Goal: Information Seeking & Learning: Understand process/instructions

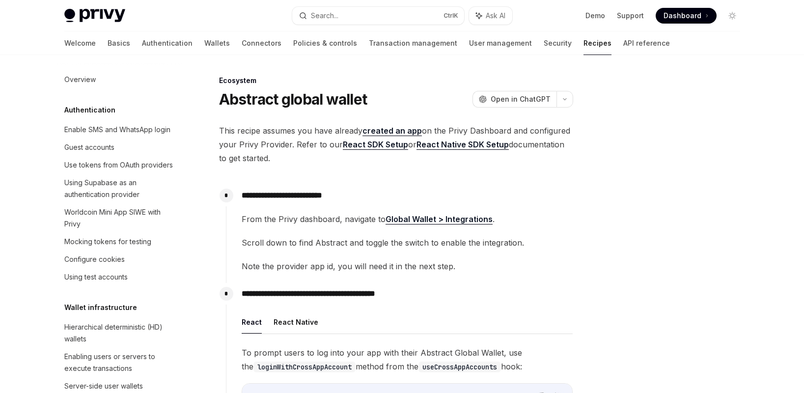
scroll to position [1475, 0]
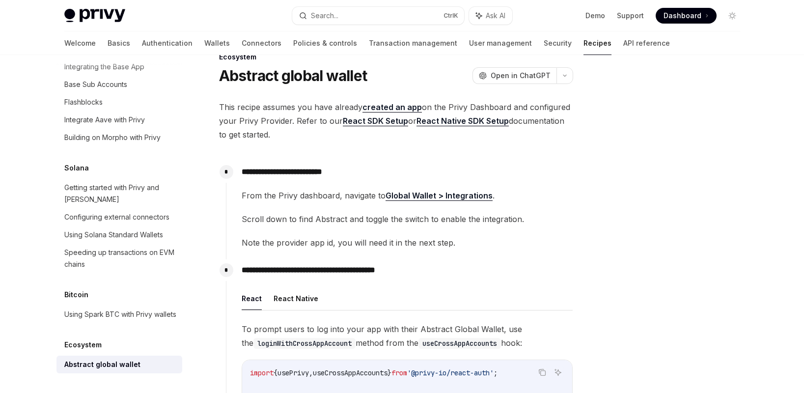
scroll to position [0, 0]
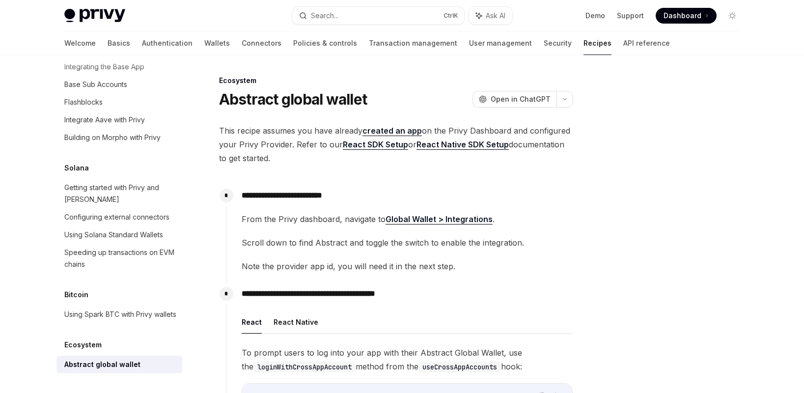
click at [419, 218] on strong "Global Wallet > Integrations" at bounding box center [439, 219] width 107 height 10
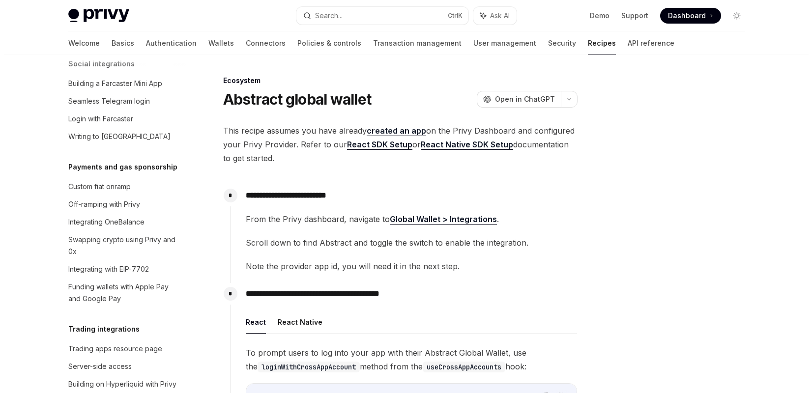
scroll to position [755, 0]
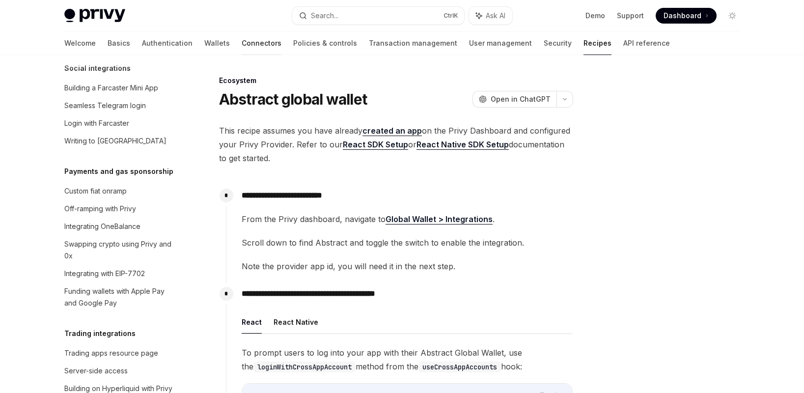
click at [242, 42] on link "Connectors" at bounding box center [262, 43] width 40 height 24
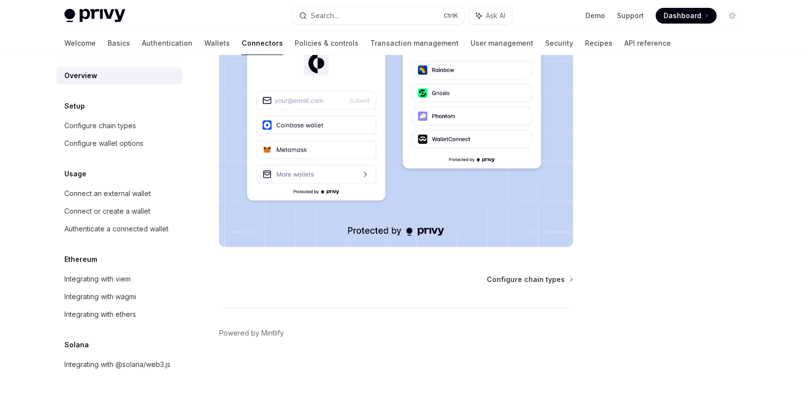
scroll to position [236, 0]
click at [512, 277] on span "Configure chain types" at bounding box center [526, 280] width 78 height 10
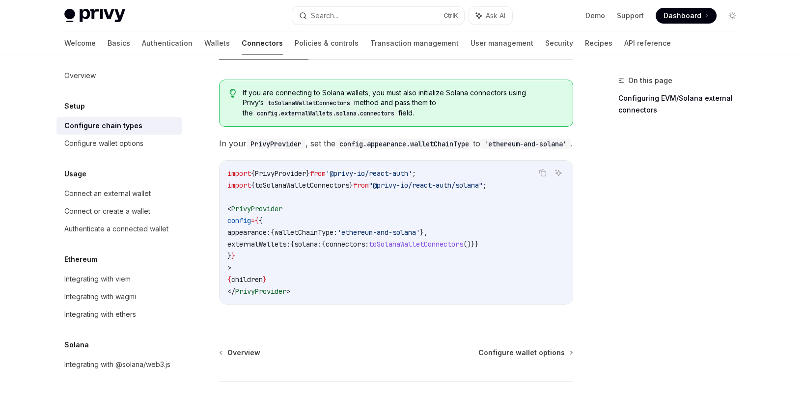
scroll to position [180, 0]
click at [49, 252] on div "Setup Configure external connector chains OpenAI Open in ChatGPT OpenAI Open in…" at bounding box center [304, 179] width 542 height 571
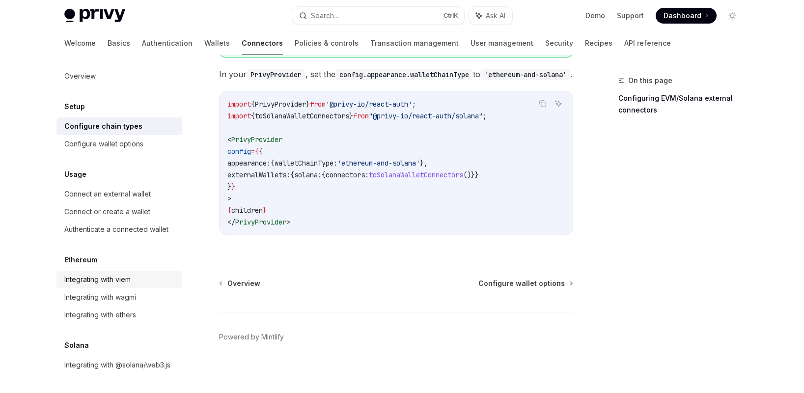
scroll to position [0, 0]
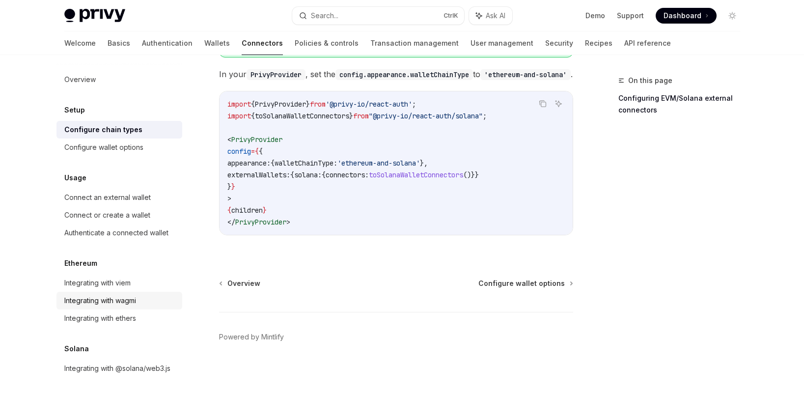
click at [115, 304] on div "Integrating with wagmi" at bounding box center [100, 301] width 72 height 12
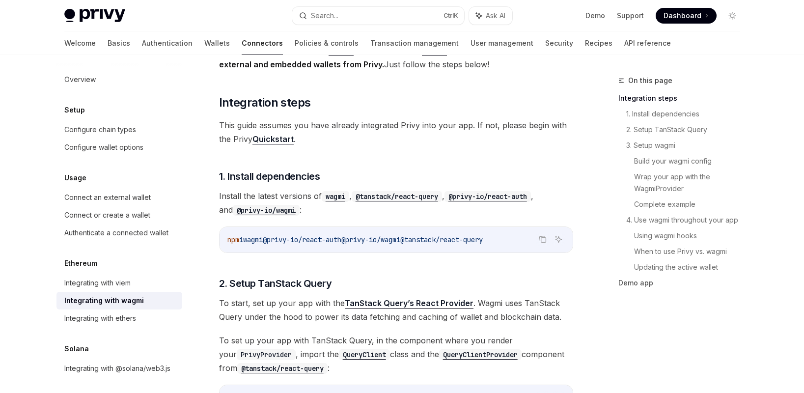
scroll to position [118, 0]
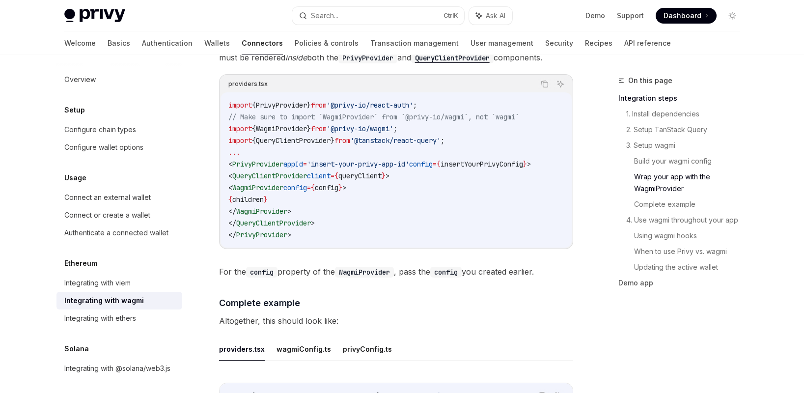
scroll to position [1534, 0]
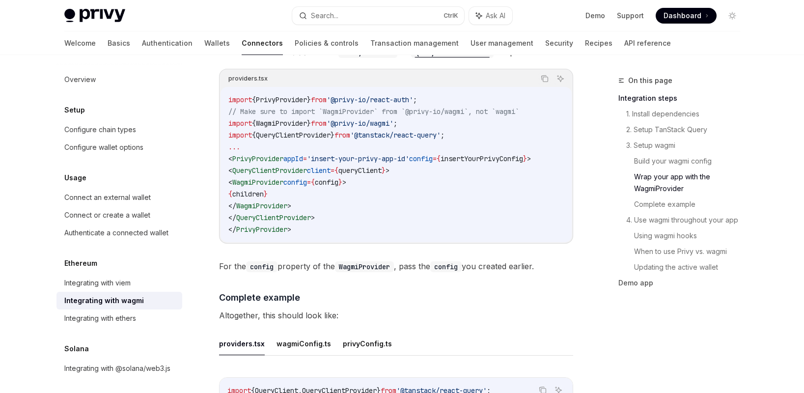
click at [37, 240] on div "Ethereum Integrating with wagmi OpenAI Open in ChatGPT OpenAI Open in ChatGPT W…" at bounding box center [304, 132] width 542 height 3183
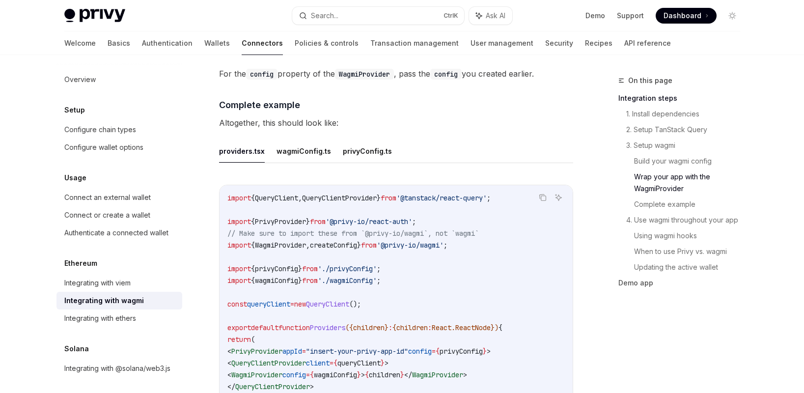
scroll to position [1727, 0]
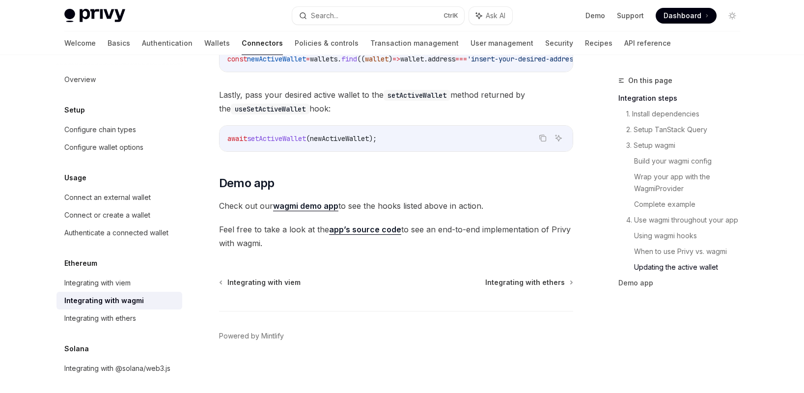
scroll to position [2863, 0]
click at [653, 252] on link "When to use Privy vs. wagmi" at bounding box center [691, 252] width 114 height 16
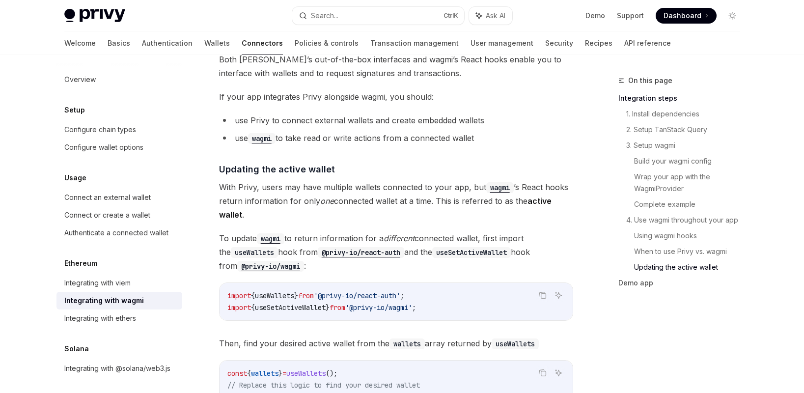
scroll to position [2478, 0]
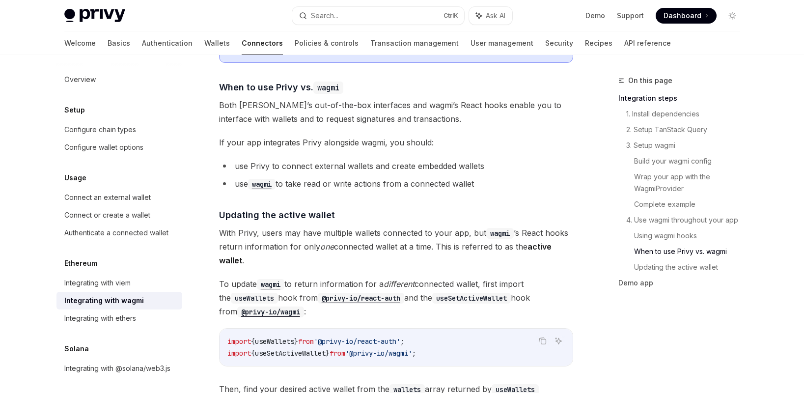
click at [585, 40] on link "Recipes" at bounding box center [599, 43] width 28 height 24
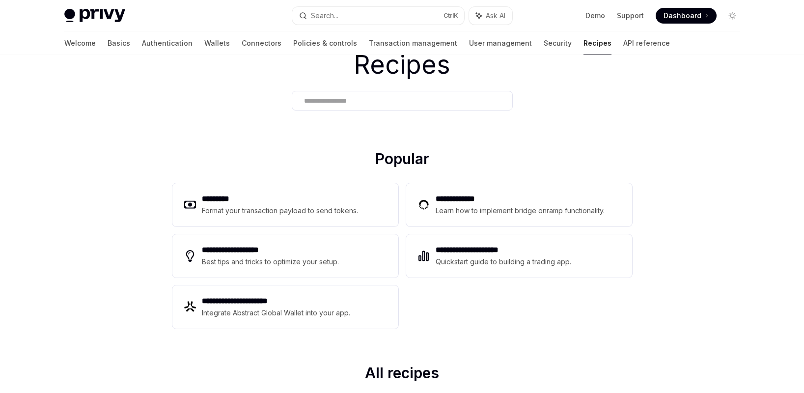
scroll to position [73, 0]
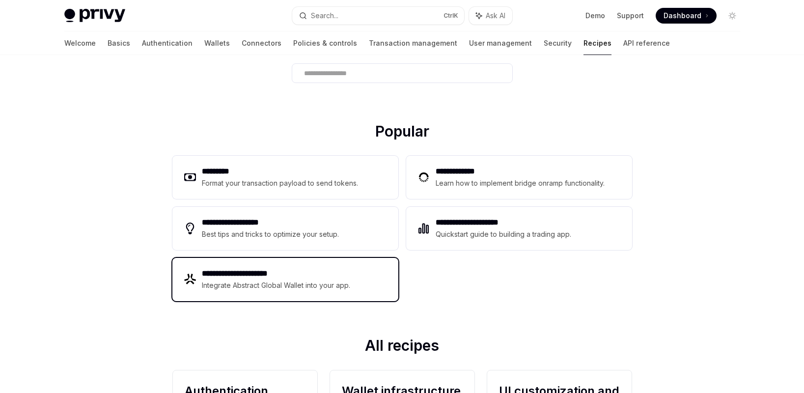
click at [283, 288] on div "Integrate Abstract Global Wallet into your app." at bounding box center [276, 286] width 149 height 12
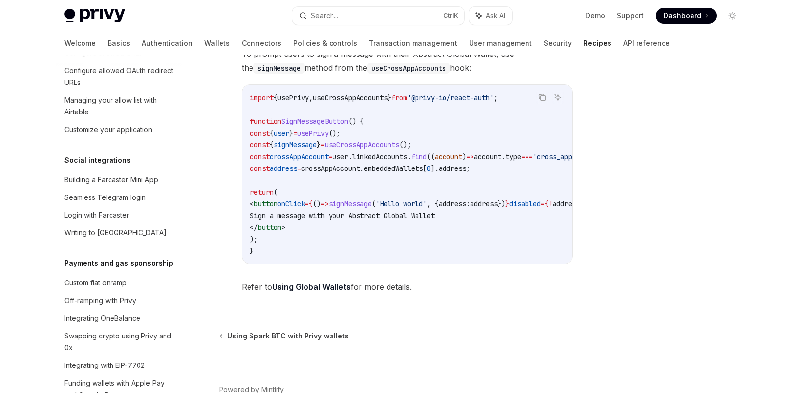
scroll to position [631, 0]
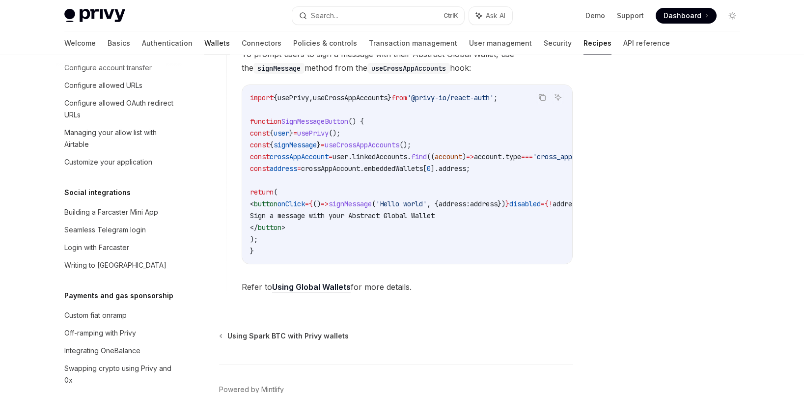
click at [204, 44] on link "Wallets" at bounding box center [217, 43] width 26 height 24
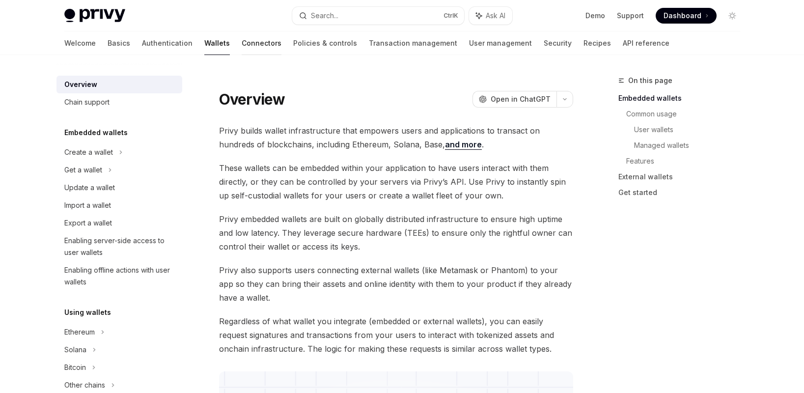
click at [242, 46] on link "Connectors" at bounding box center [262, 43] width 40 height 24
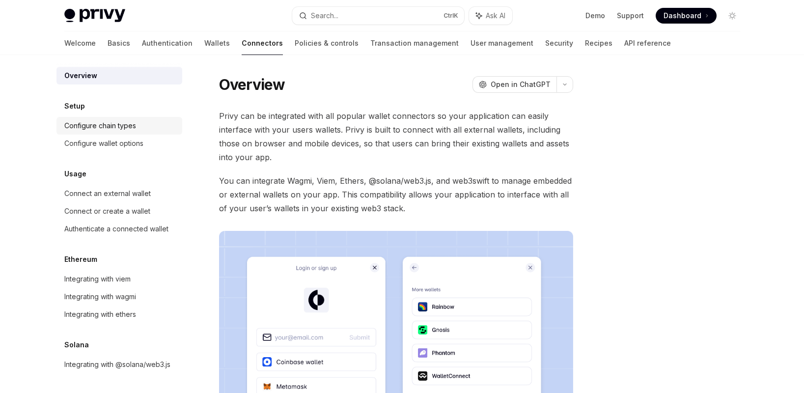
scroll to position [16, 0]
click at [122, 223] on div "Authenticate a connected wallet" at bounding box center [116, 229] width 104 height 12
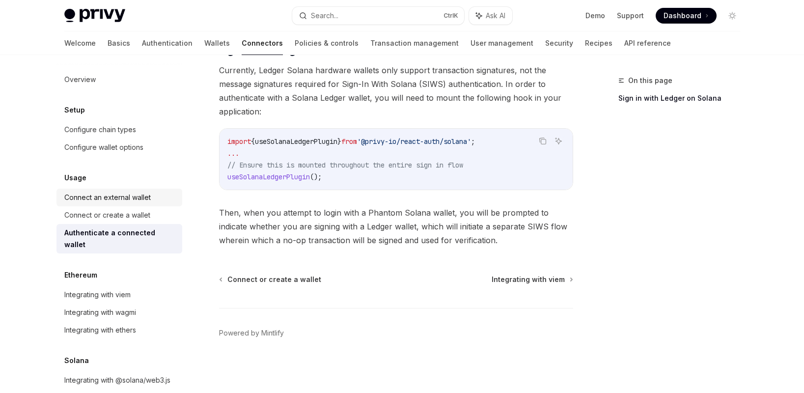
click at [156, 197] on div "Connect an external wallet" at bounding box center [120, 198] width 112 height 12
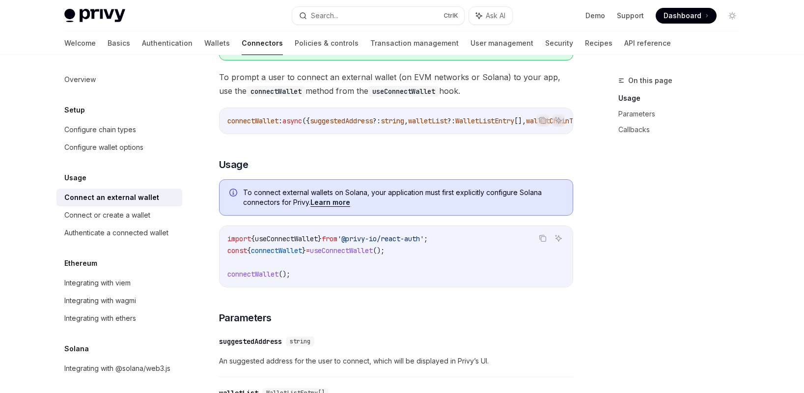
scroll to position [153, 0]
click at [121, 148] on div "Configure wallet options" at bounding box center [103, 147] width 79 height 12
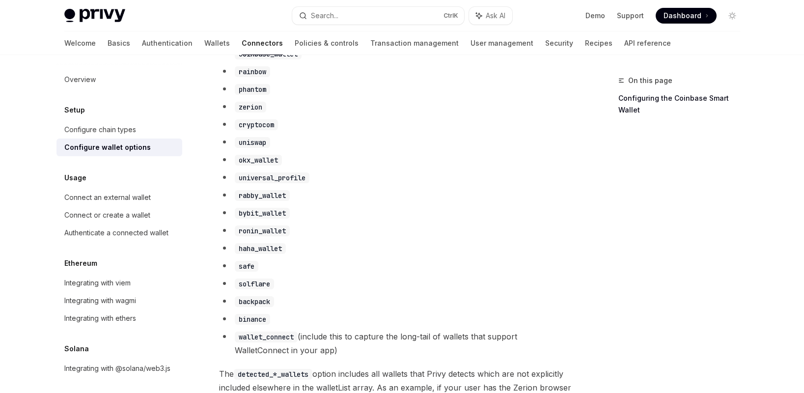
scroll to position [629, 0]
click at [336, 269] on li "safe" at bounding box center [396, 265] width 354 height 14
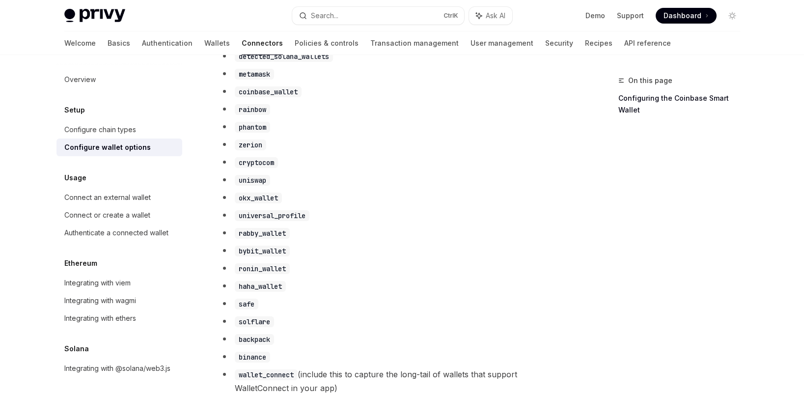
scroll to position [574, 0]
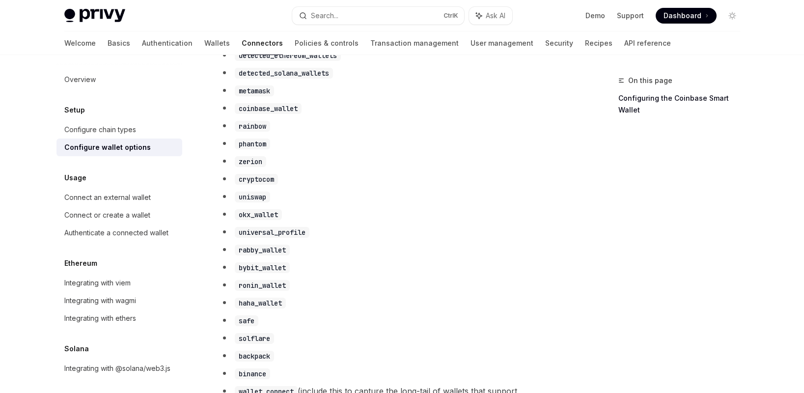
click at [335, 186] on li "cryptocom" at bounding box center [396, 179] width 354 height 14
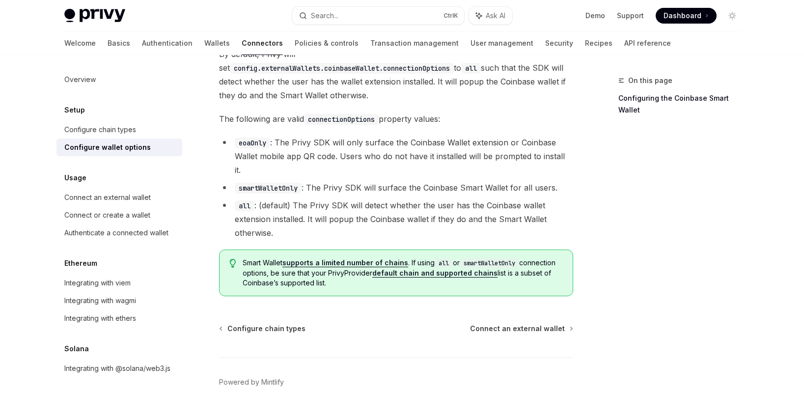
scroll to position [1420, 0]
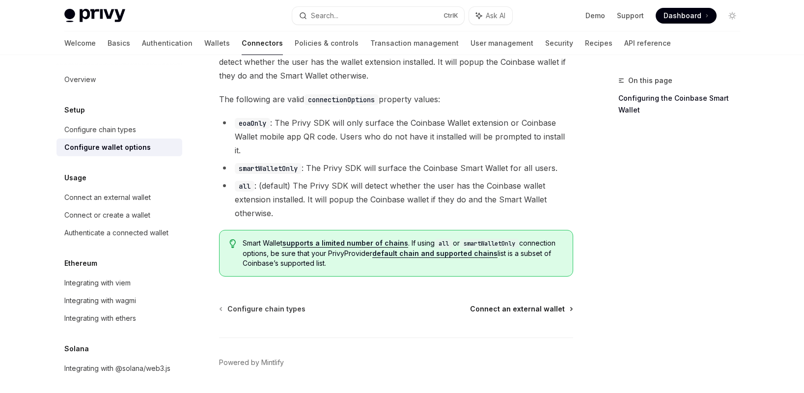
click at [493, 304] on span "Connect an external wallet" at bounding box center [517, 309] width 95 height 10
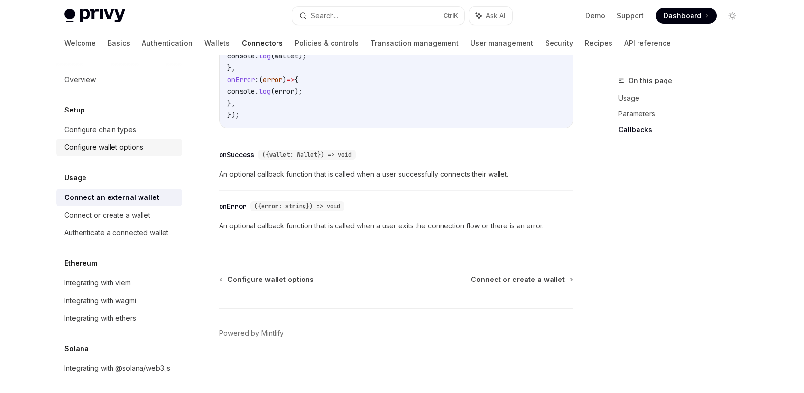
click at [133, 149] on div "Configure wallet options" at bounding box center [103, 147] width 79 height 12
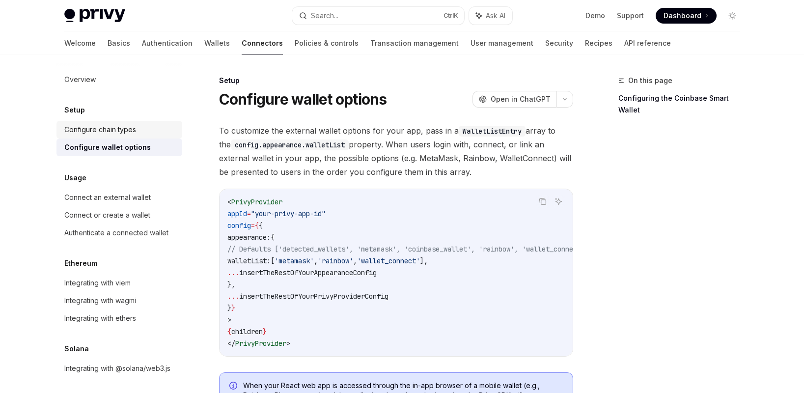
click at [126, 134] on div "Configure chain types" at bounding box center [100, 130] width 72 height 12
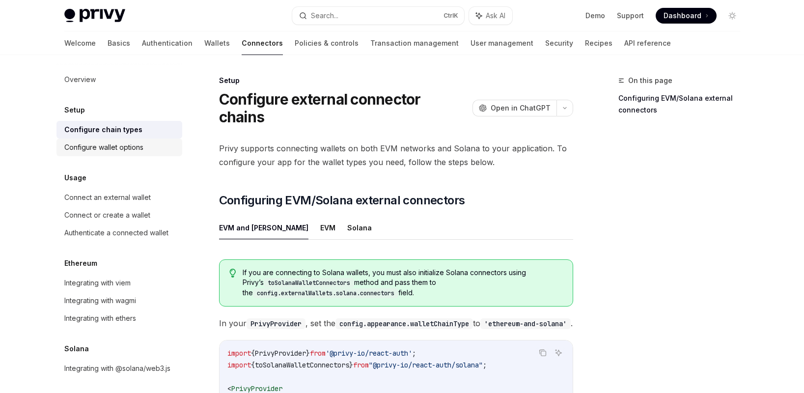
click at [118, 147] on div "Configure wallet options" at bounding box center [103, 147] width 79 height 12
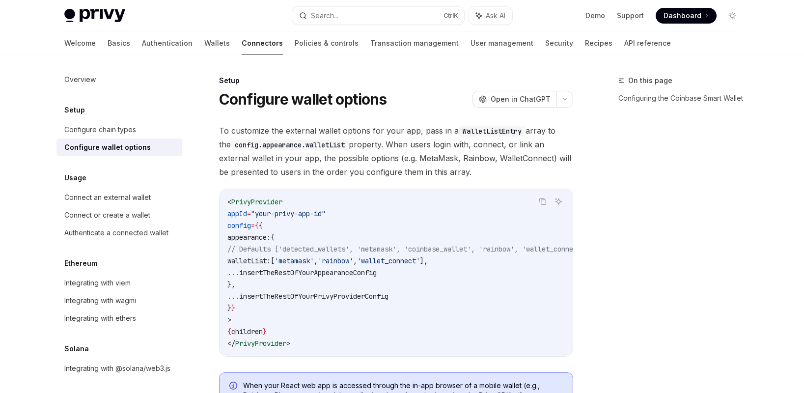
type textarea "*"
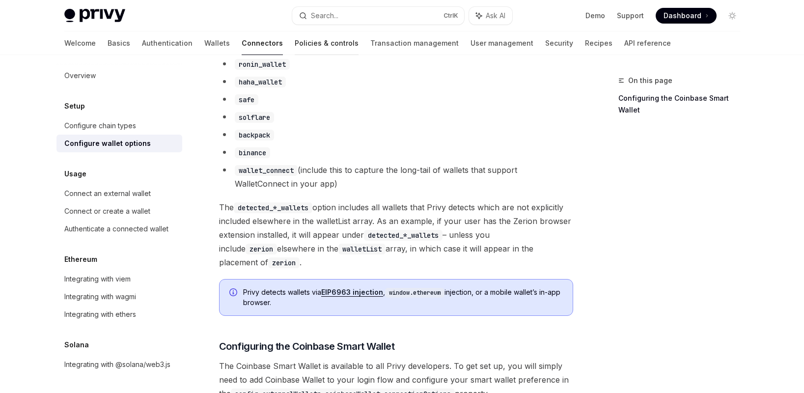
scroll to position [766, 0]
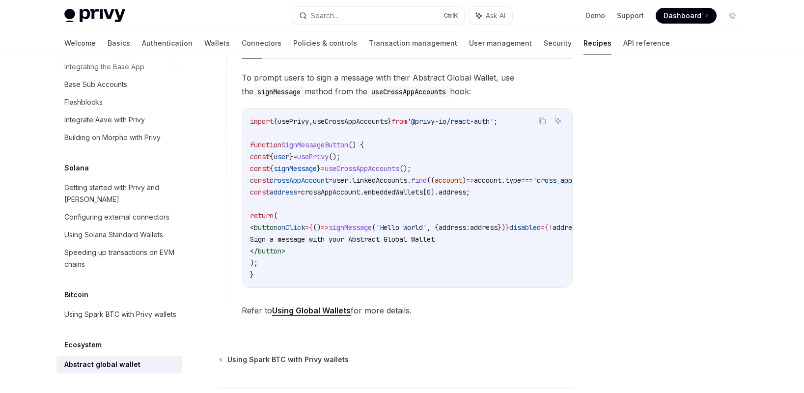
scroll to position [594, 0]
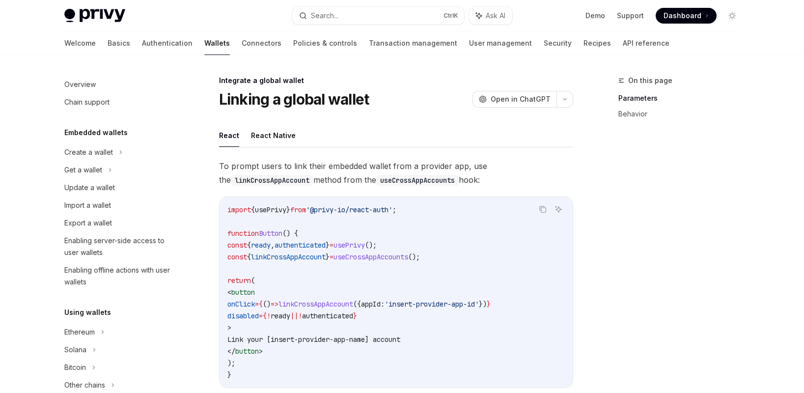
scroll to position [581, 0]
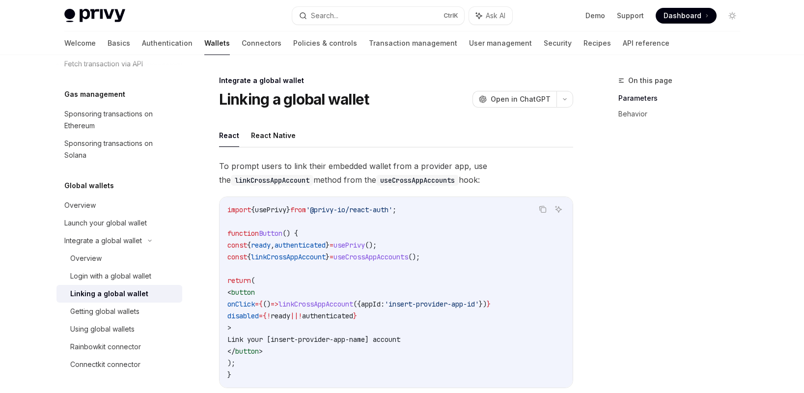
drag, startPoint x: 0, startPoint y: 0, endPoint x: 31, endPoint y: 177, distance: 179.6
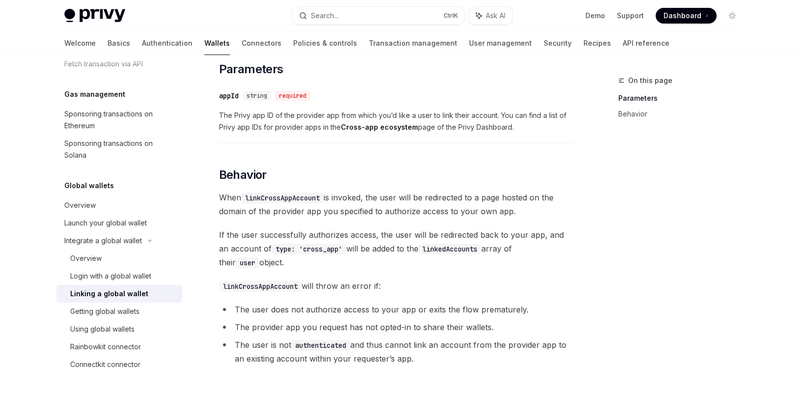
scroll to position [363, 0]
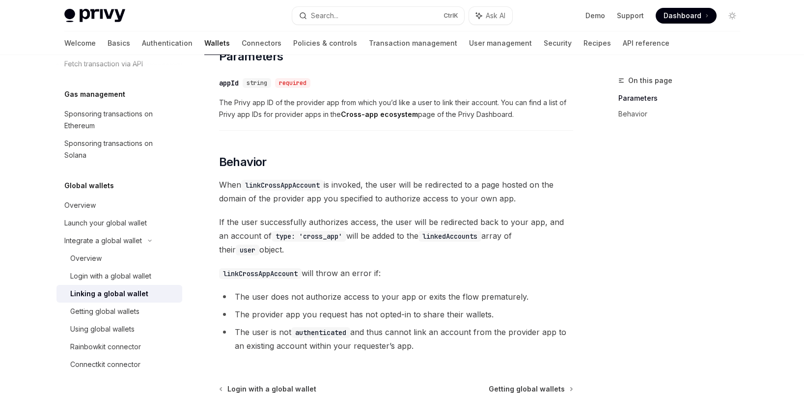
click at [26, 255] on div "Privy Docs home page Search... Ctrl K Ask AI Demo Support Dashboard Dashboard S…" at bounding box center [402, 70] width 804 height 866
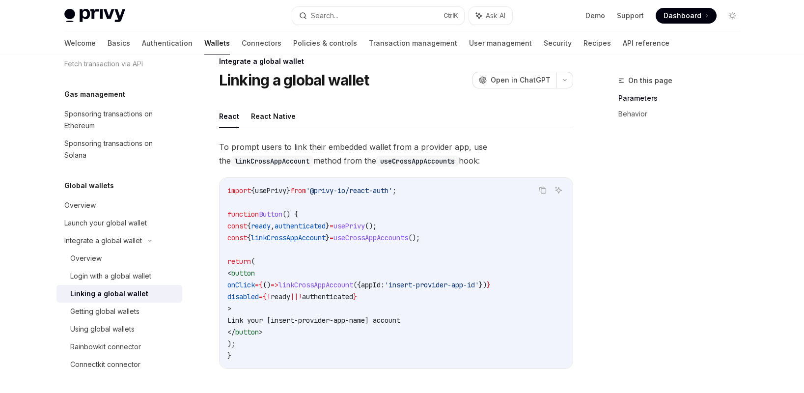
scroll to position [0, 0]
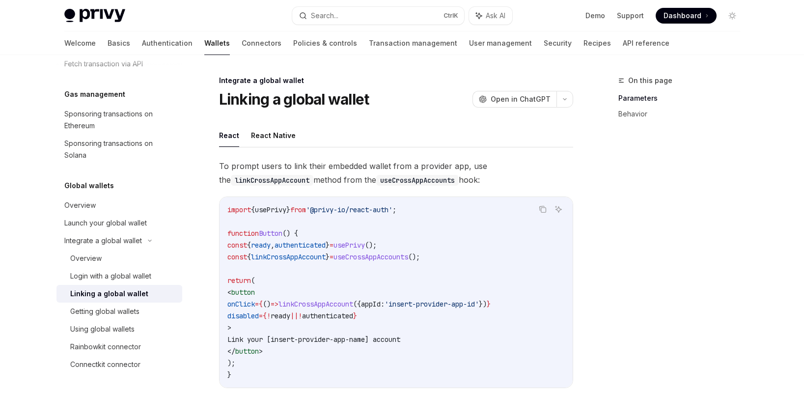
click at [27, 28] on div at bounding box center [402, 27] width 804 height 55
click at [242, 45] on link "Connectors" at bounding box center [262, 43] width 40 height 24
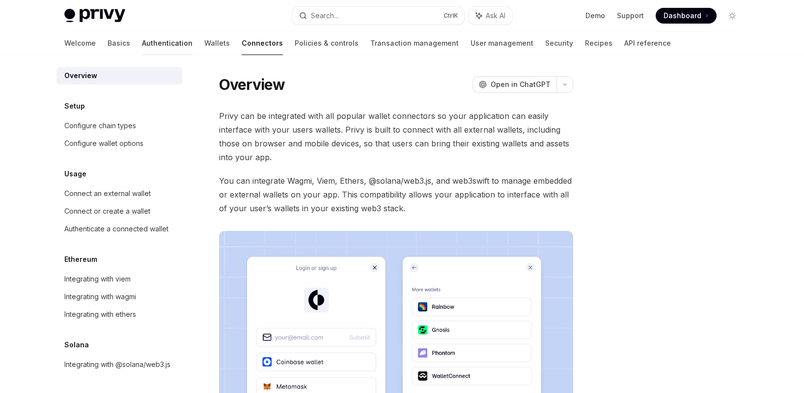
click at [142, 41] on link "Authentication" at bounding box center [167, 43] width 51 height 24
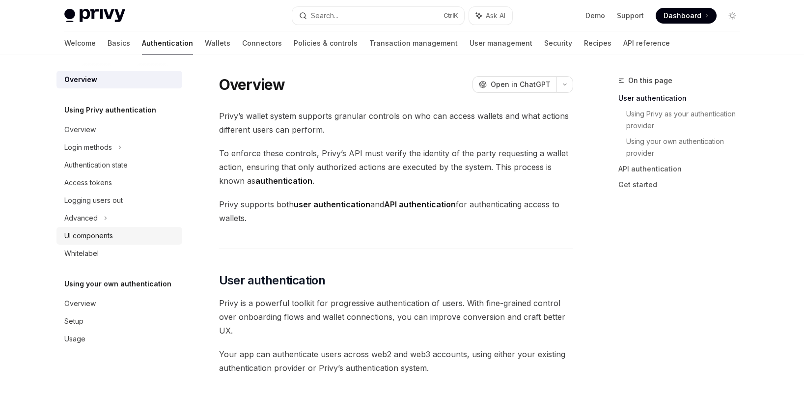
click at [106, 236] on div "UI components" at bounding box center [88, 236] width 49 height 12
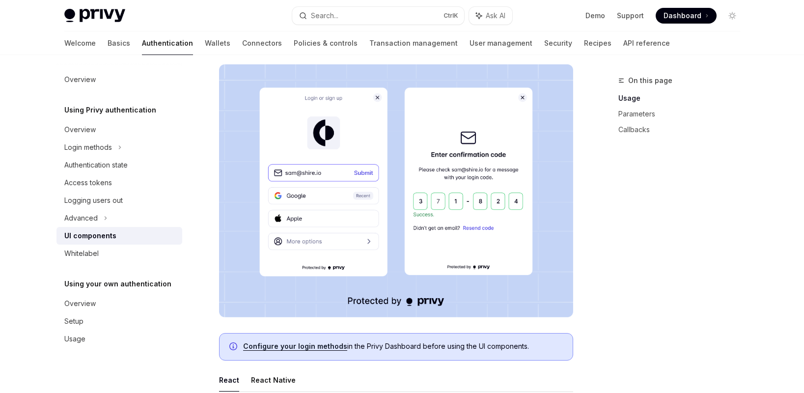
scroll to position [176, 0]
click at [105, 222] on icon at bounding box center [106, 218] width 4 height 12
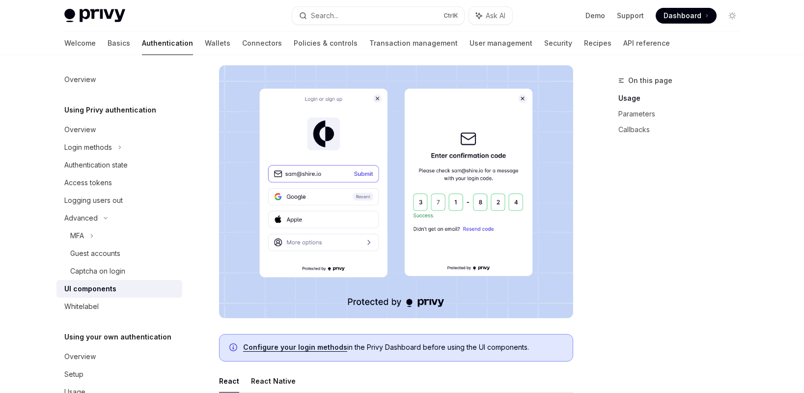
click at [259, 19] on div "Privy Docs home page" at bounding box center [174, 16] width 220 height 14
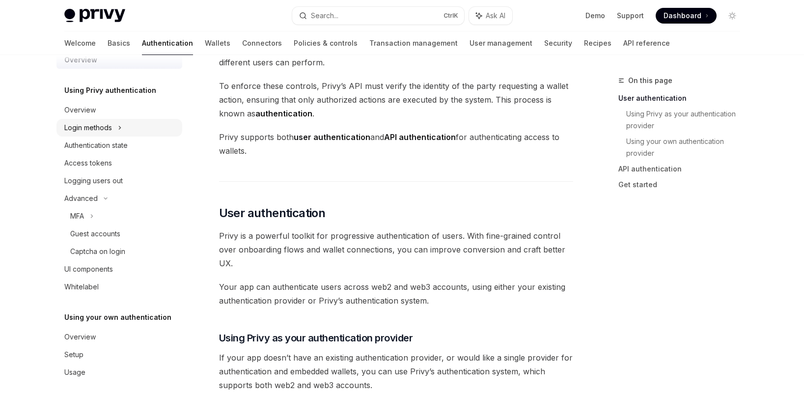
scroll to position [28, 0]
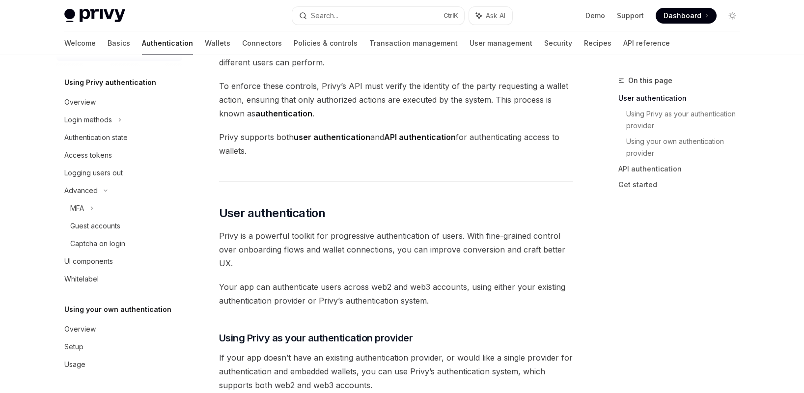
scroll to position [16, 0]
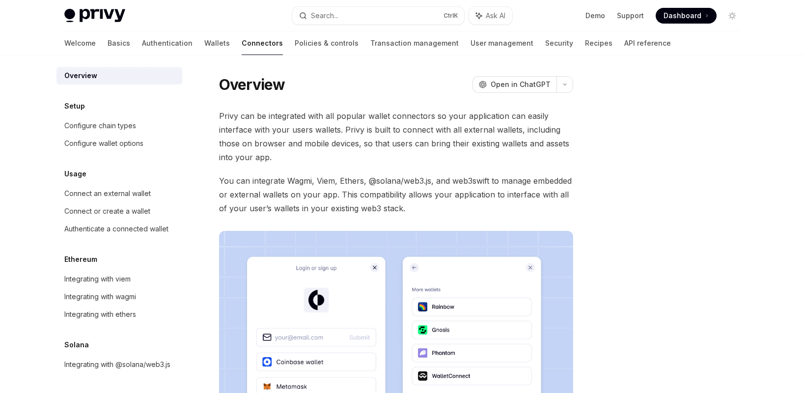
type textarea "*"
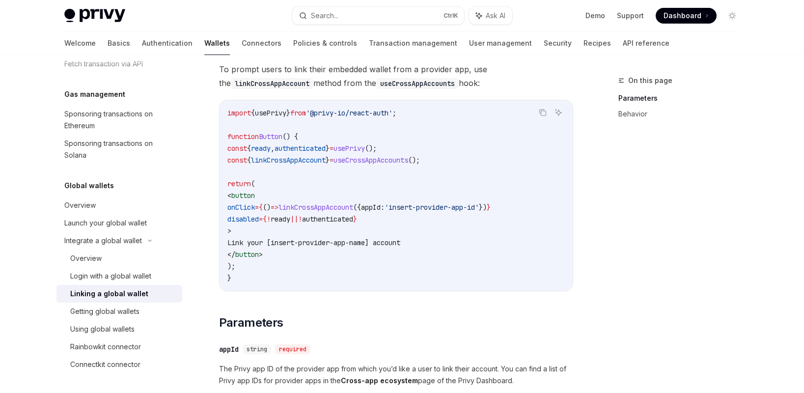
scroll to position [128, 0]
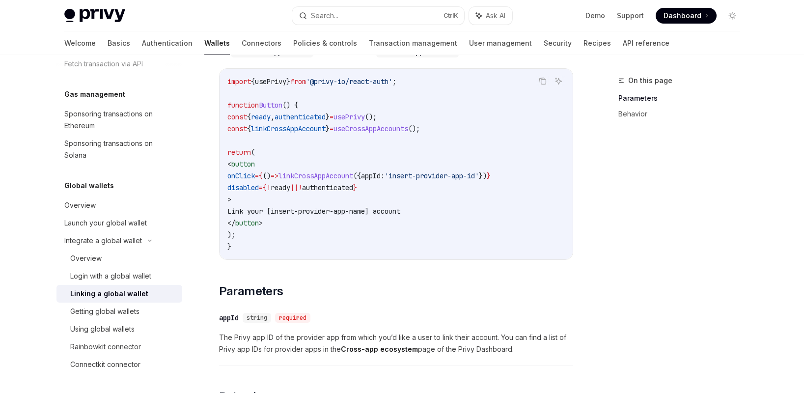
click at [688, 243] on div "On this page Parameters Behavior" at bounding box center [673, 234] width 149 height 318
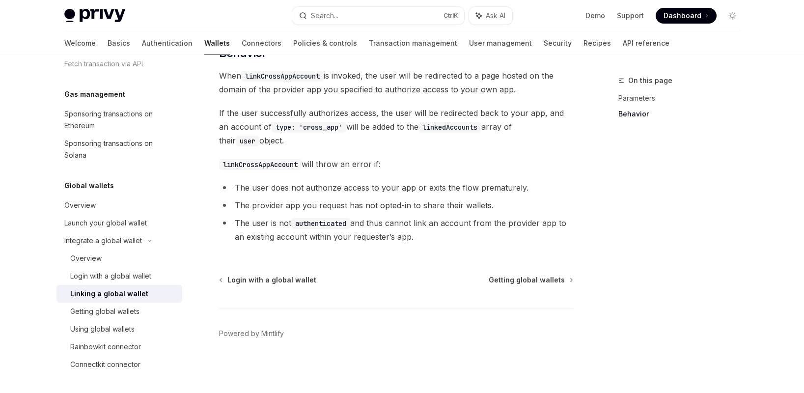
scroll to position [473, 0]
click at [679, 260] on div "On this page Parameters Behavior" at bounding box center [673, 234] width 149 height 318
click at [374, 23] on button "Search... Ctrl K" at bounding box center [378, 16] width 172 height 18
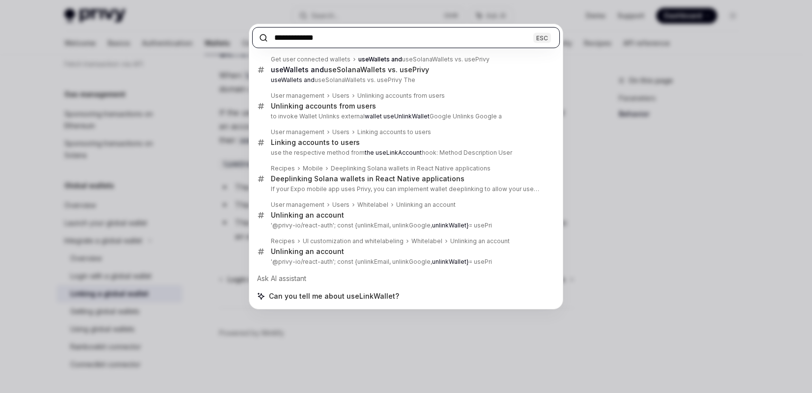
click at [296, 39] on input "**********" at bounding box center [406, 37] width 308 height 21
paste input "*"
type input "**********"
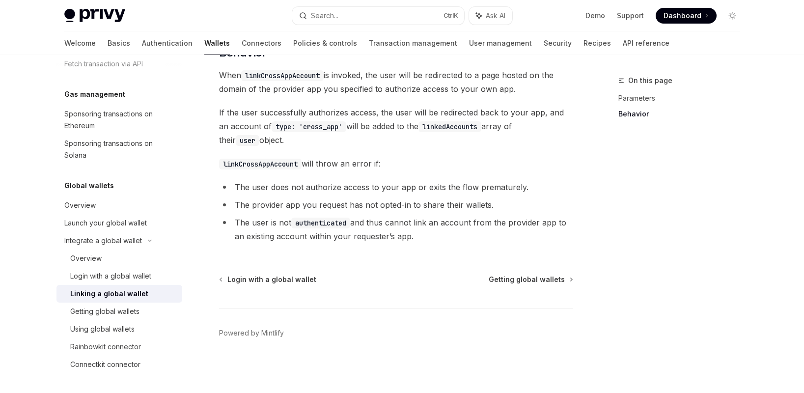
type textarea "*"
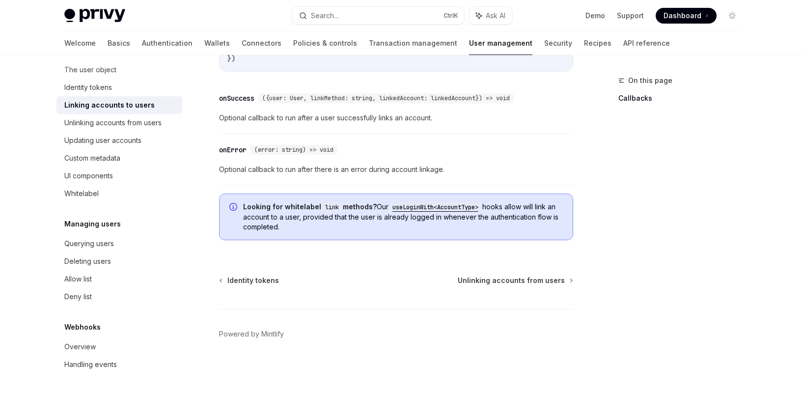
scroll to position [1204, 0]
click at [648, 259] on div "On this page Callbacks" at bounding box center [673, 234] width 149 height 318
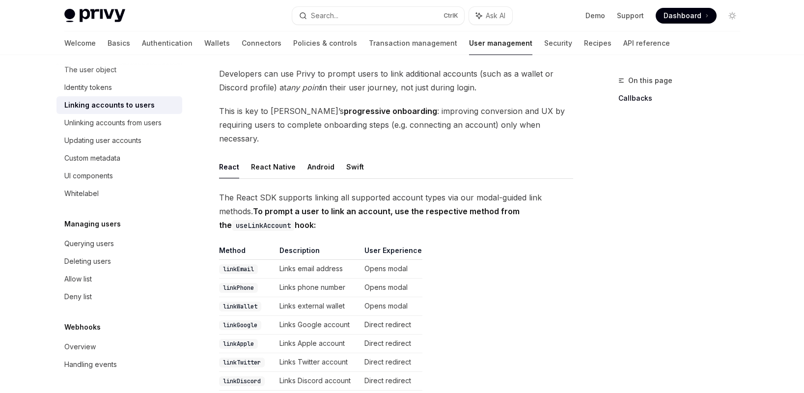
scroll to position [0, 0]
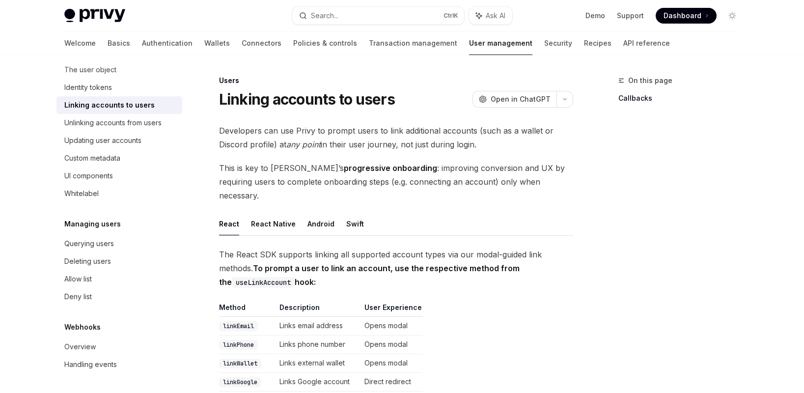
click at [648, 186] on div "On this page Callbacks" at bounding box center [673, 234] width 149 height 318
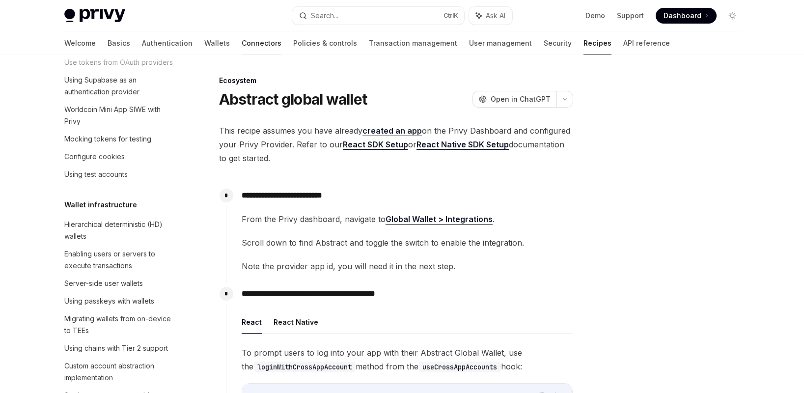
click at [242, 41] on link "Connectors" at bounding box center [262, 43] width 40 height 24
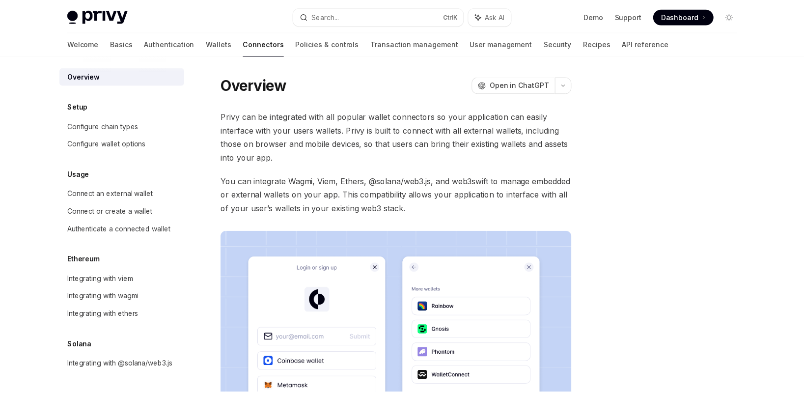
scroll to position [16, 0]
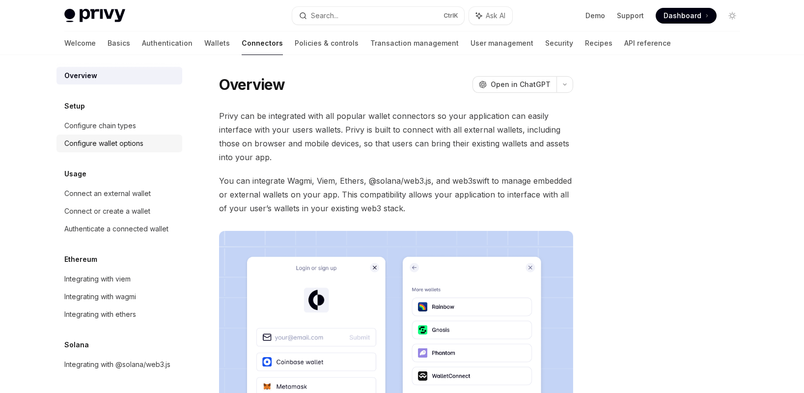
click at [124, 138] on div "Configure wallet options" at bounding box center [103, 144] width 79 height 12
type textarea "*"
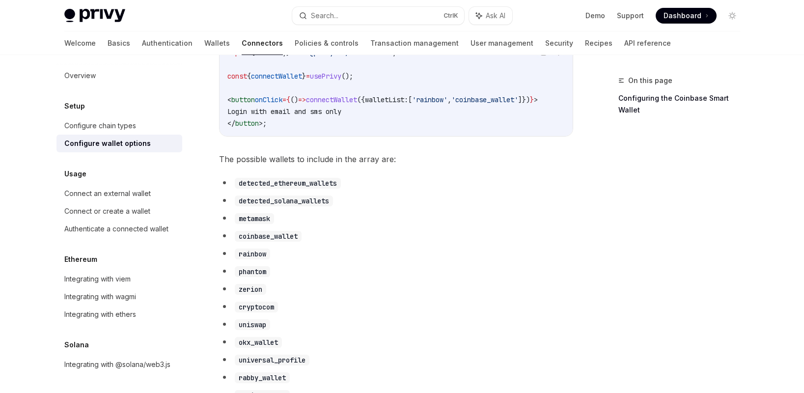
scroll to position [446, 0]
click at [260, 189] on code "detected_ethereum_wallets" at bounding box center [288, 183] width 106 height 11
copy code "detected_ethereum_wallets"
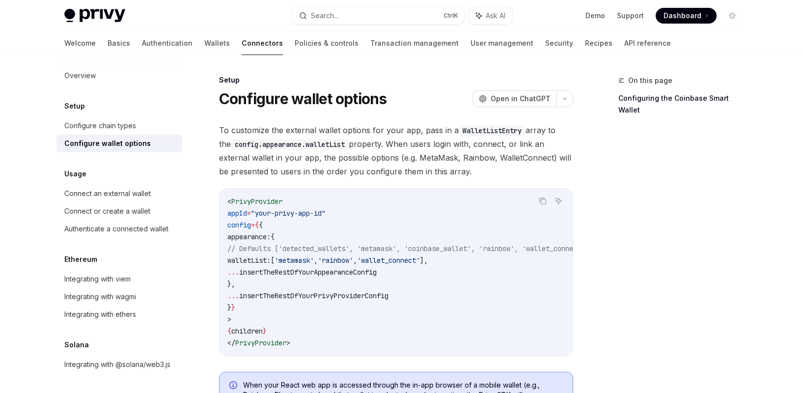
scroll to position [0, 0]
drag, startPoint x: 252, startPoint y: 259, endPoint x: 479, endPoint y: 259, distance: 227.0
click at [479, 259] on code "< PrivyProvider appId = "your-privy-app-id" config = { { appearance: { // Defau…" at bounding box center [419, 272] width 385 height 153
copy span "walletList: [ 'metamask' , 'rainbow' , 'wallet_connect' ],"
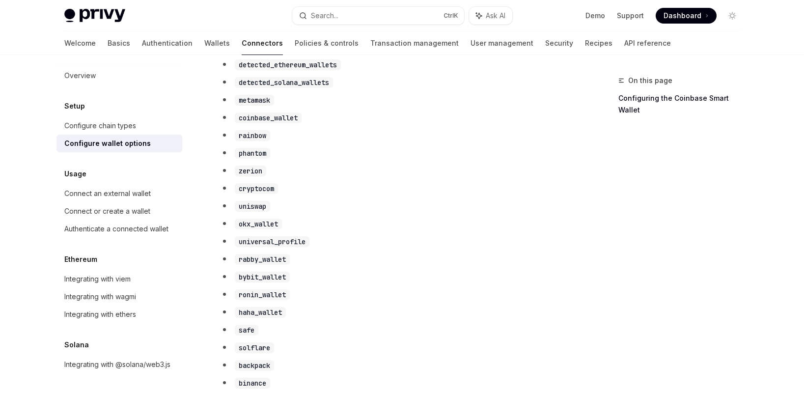
scroll to position [560, 0]
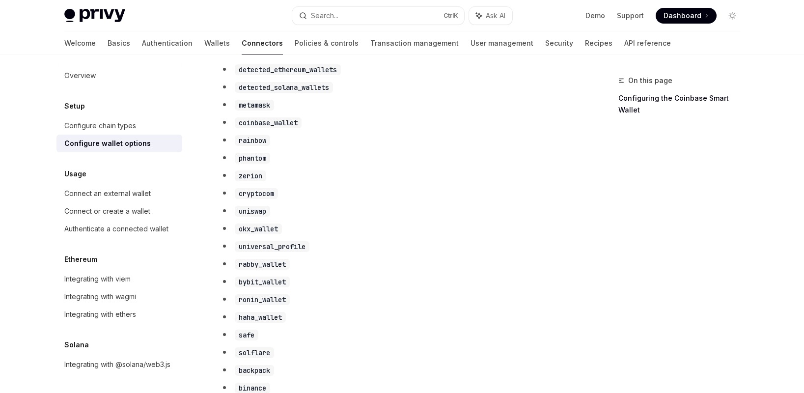
click at [34, 228] on div "Setup Configure wallet options OpenAI Open in ChatGPT OpenAI Open in ChatGPT To…" at bounding box center [304, 399] width 542 height 1768
